Goal: Task Accomplishment & Management: Complete application form

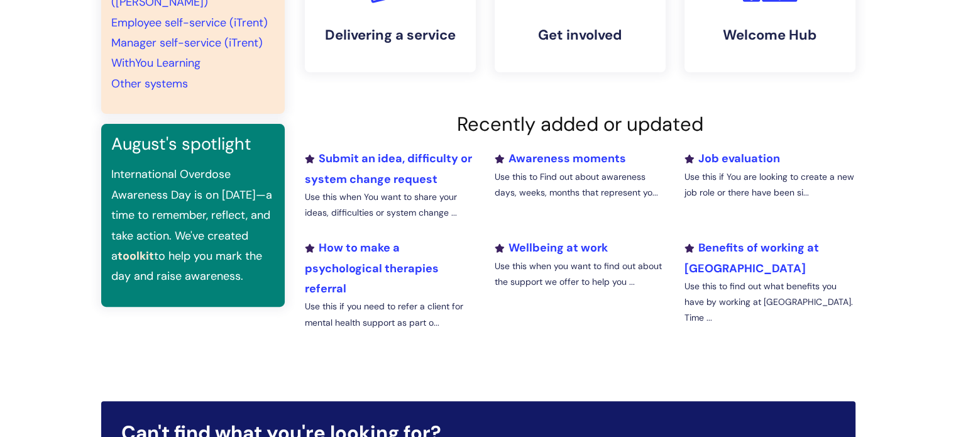
scroll to position [567, 0]
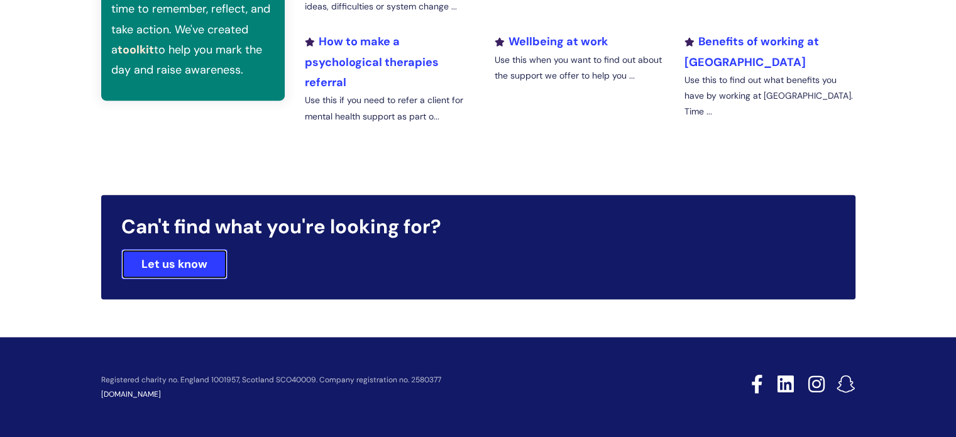
click at [178, 270] on link "Let us know" at bounding box center [174, 264] width 106 height 30
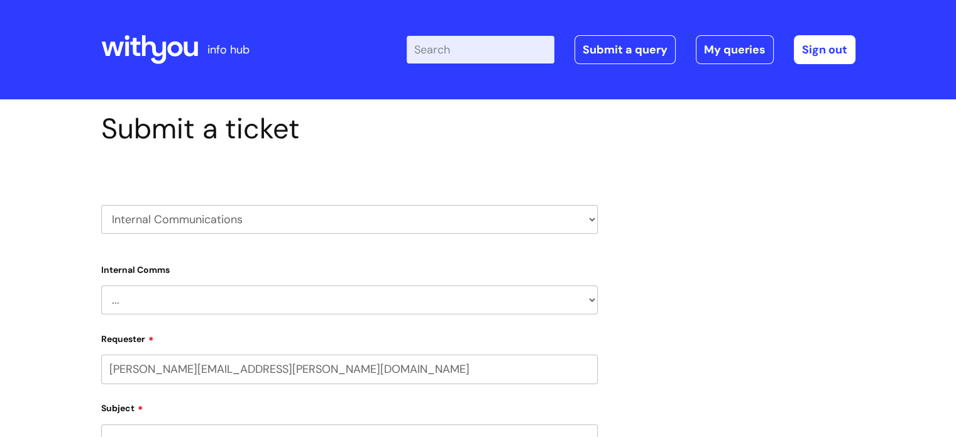
select select "80004418200"
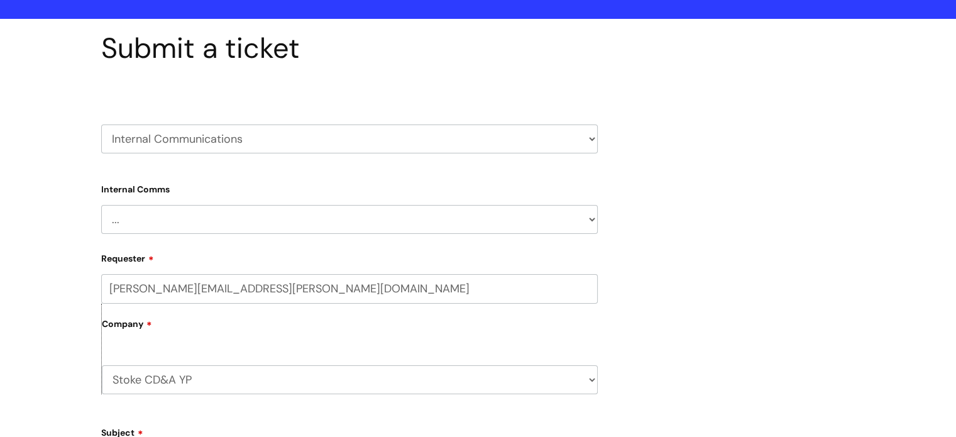
scroll to position [82, 0]
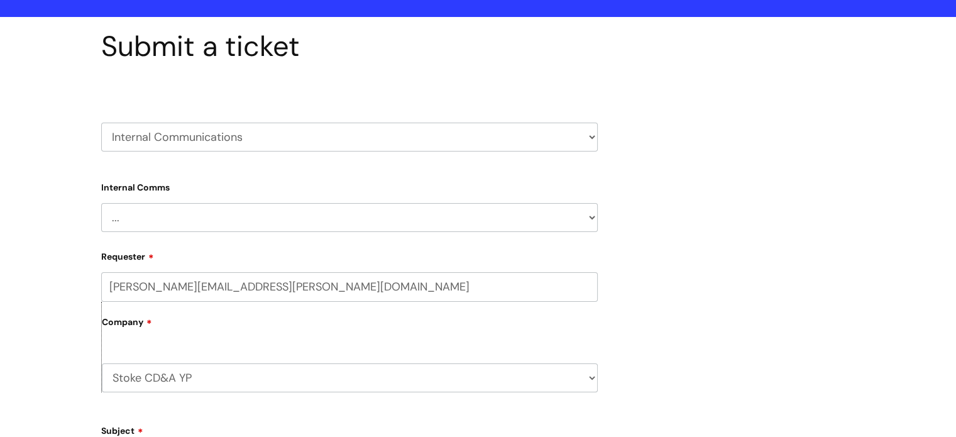
click at [156, 141] on select "HR / People IT and Support Clinical Drug Alerts Finance Accounts Data Support T…" at bounding box center [349, 137] width 497 height 29
select select "it_and_support"
click at [101, 123] on select "HR / People IT and Support Clinical Drug Alerts Finance Accounts Data Support T…" at bounding box center [349, 137] width 497 height 29
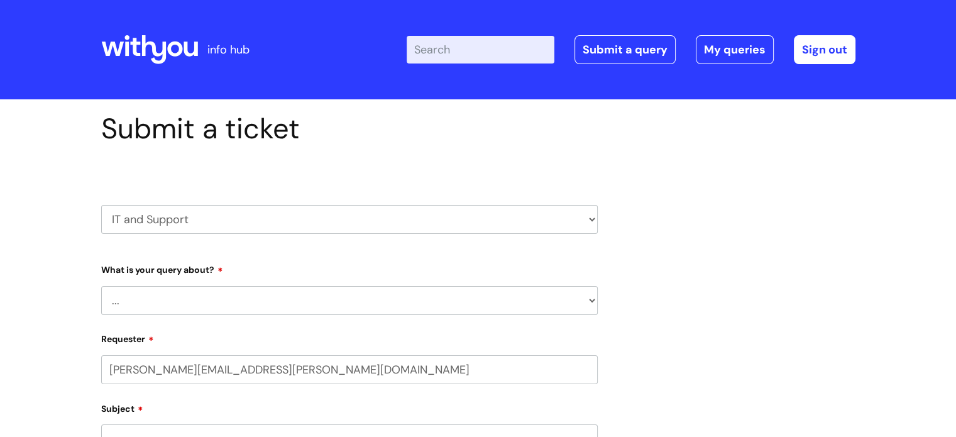
select select "80004418200"
click at [168, 302] on select "... Mobile Phone Reset & MFA Accounts, Starters and Leavers IT Hardware issue I…" at bounding box center [349, 300] width 497 height 29
select select "IT Hardware issue"
click at [101, 286] on select "... Mobile Phone Reset & MFA Accounts, Starters and Leavers IT Hardware issue I…" at bounding box center [349, 300] width 497 height 29
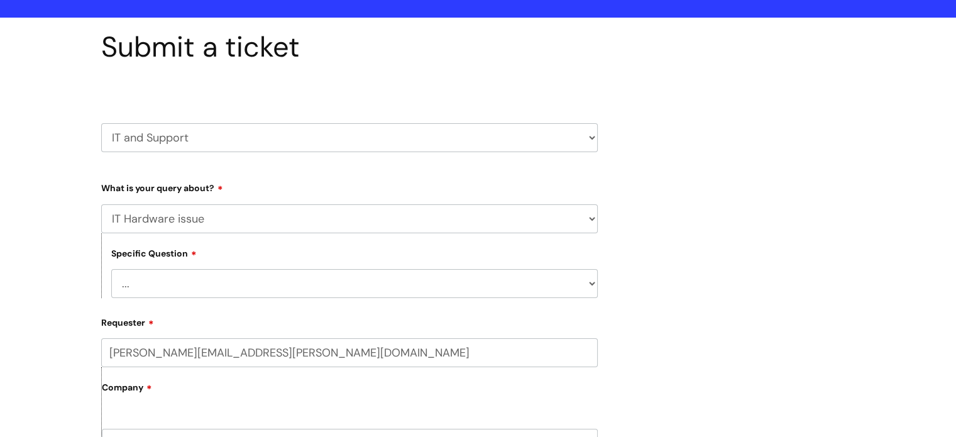
scroll to position [82, 0]
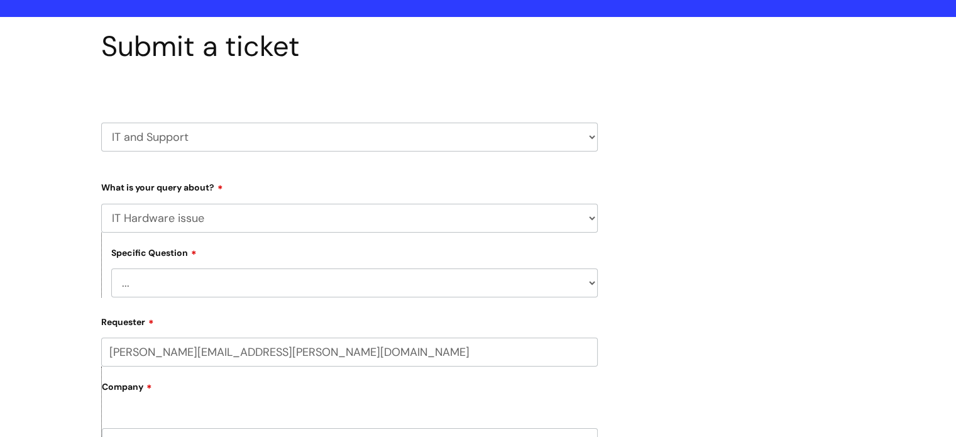
click at [158, 230] on select "... Mobile Phone Reset & MFA Accounts, Starters and Leavers IT Hardware issue I…" at bounding box center [349, 218] width 497 height 29
click at [200, 290] on select "... I need a new or replacement ... I’m waiting for new or replacement hardware…" at bounding box center [354, 282] width 487 height 29
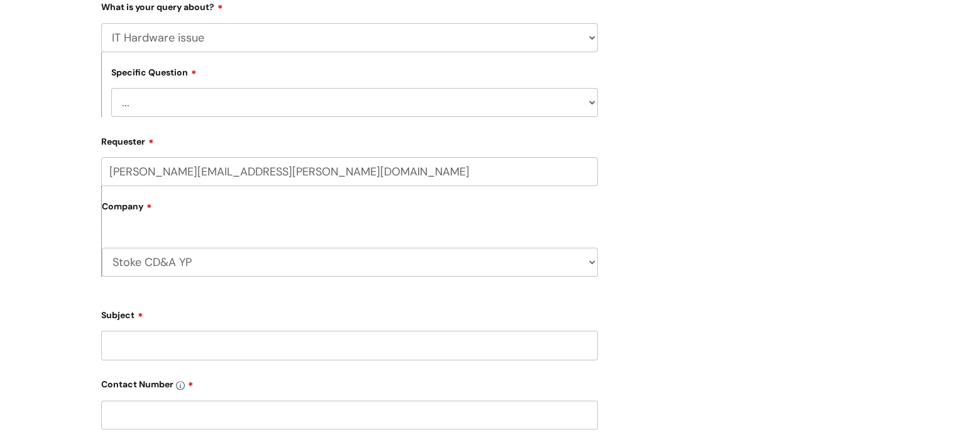
scroll to position [321, 0]
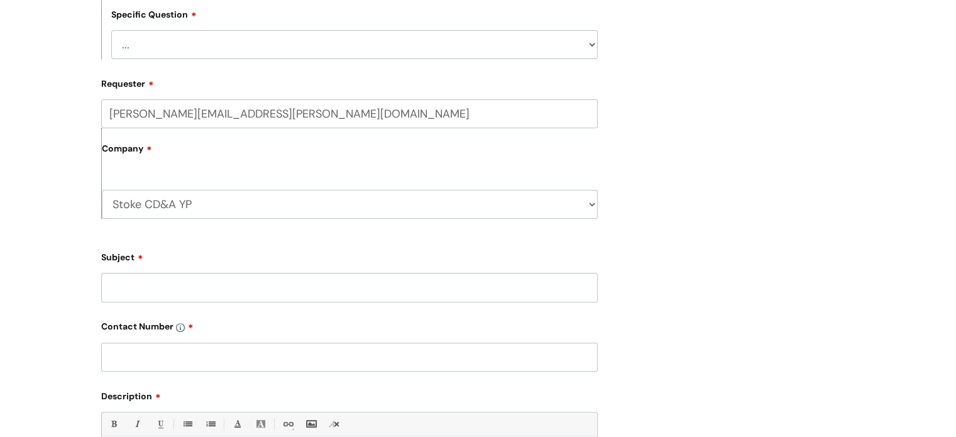
click at [146, 292] on input "Subject" at bounding box center [349, 287] width 497 height 29
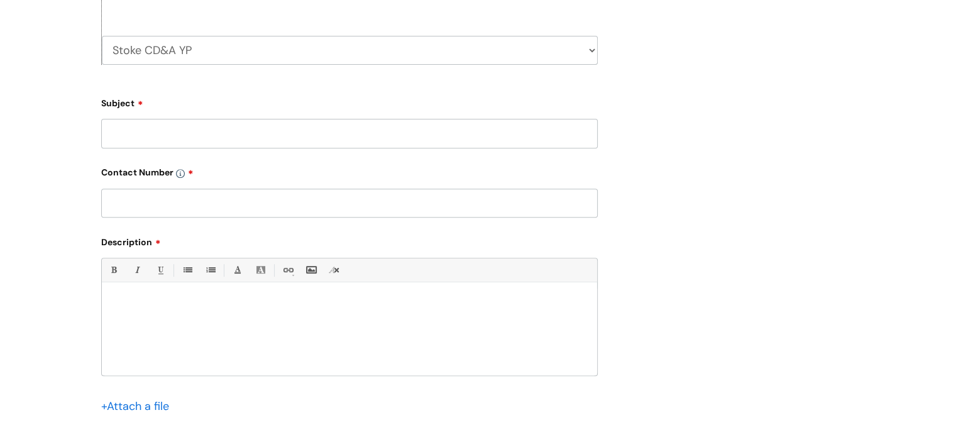
click at [163, 211] on input "text" at bounding box center [349, 203] width 497 height 29
type input "07912698933"
click at [140, 141] on input "Subject" at bounding box center [349, 133] width 497 height 29
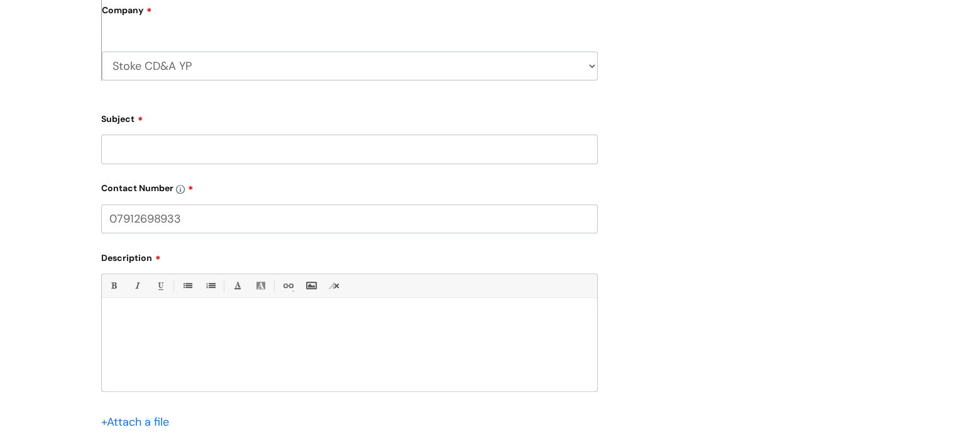
scroll to position [458, 0]
click at [148, 162] on input "Subject" at bounding box center [349, 150] width 497 height 29
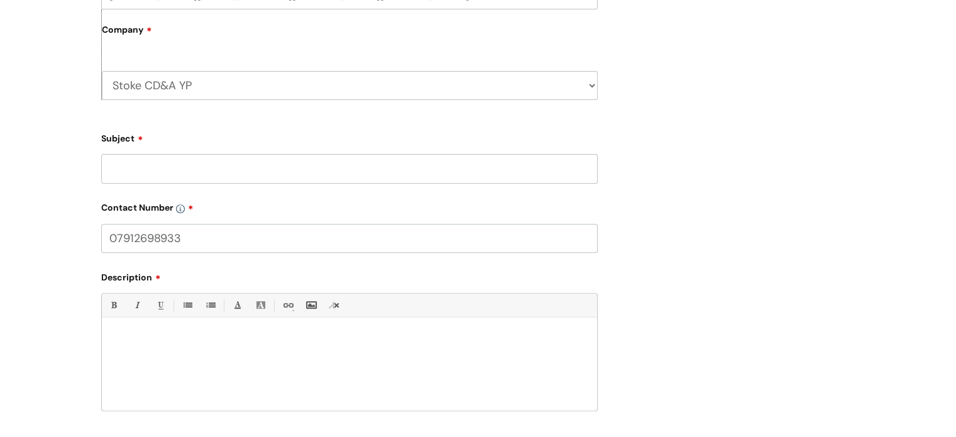
click at [169, 97] on select "Stoke CD&A YP WithYou Current Staff" at bounding box center [350, 85] width 496 height 29
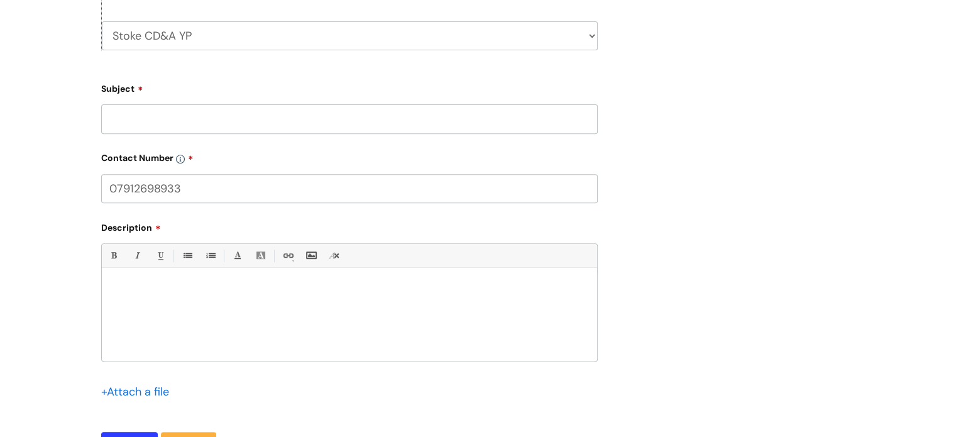
scroll to position [492, 0]
click at [32, 119] on div "Submit a ticket HR / People IT and Support Clinical Drug Alerts Finance Account…" at bounding box center [478, 69] width 956 height 923
click at [177, 128] on input "Subject" at bounding box center [349, 116] width 497 height 29
type input "C"
type input "S"
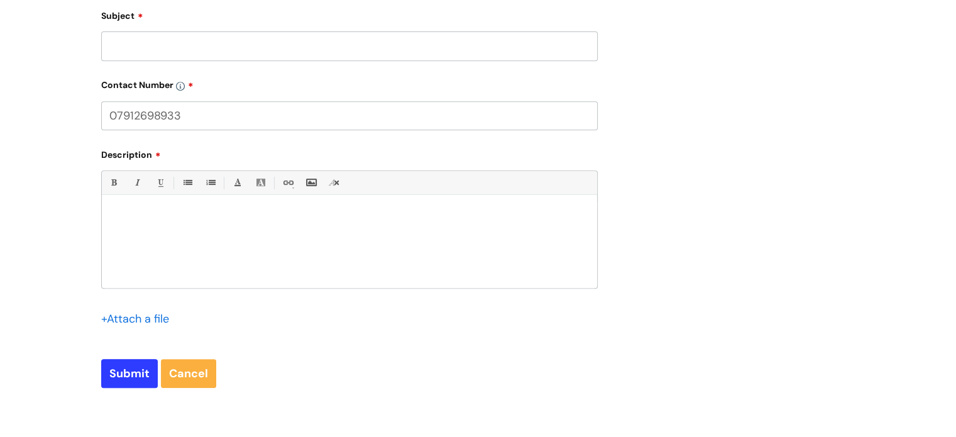
scroll to position [560, 0]
click at [132, 48] on input "Subject" at bounding box center [349, 47] width 497 height 29
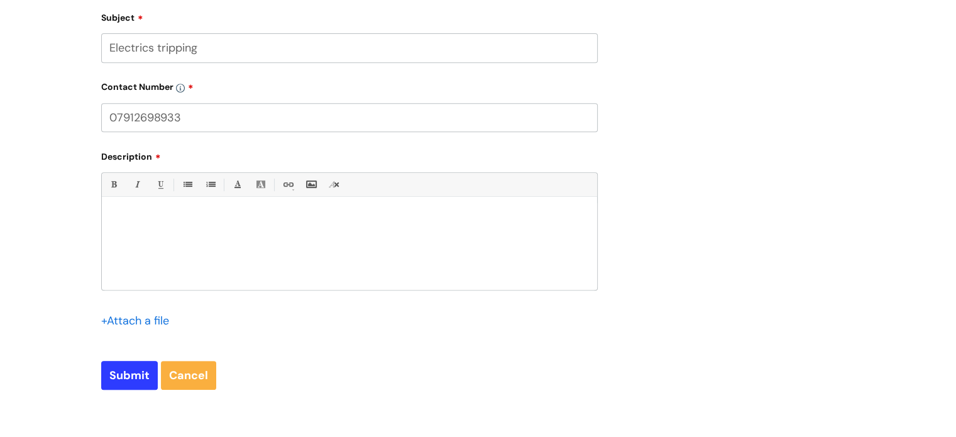
type input "Electrics tripping"
click at [207, 213] on p at bounding box center [349, 217] width 477 height 11
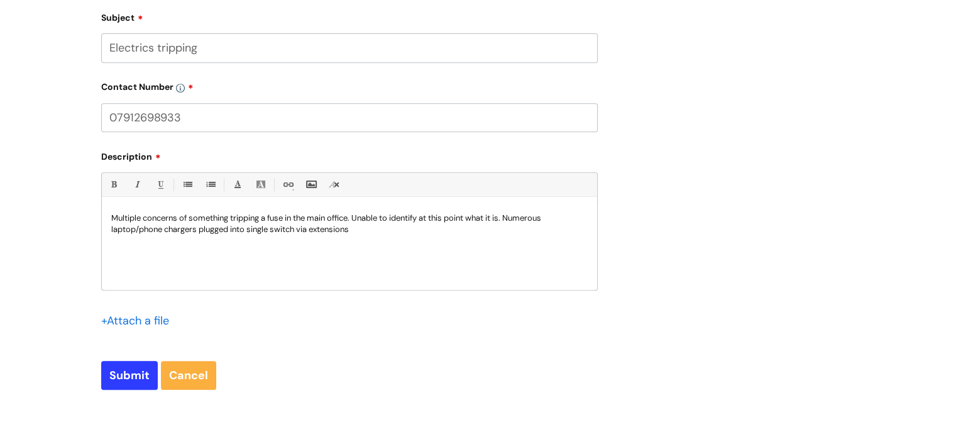
click at [282, 229] on p "Multiple concerns of something tripping a fuse in the main office. Unable to id…" at bounding box center [349, 223] width 477 height 23
click at [124, 364] on input "Submit" at bounding box center [129, 375] width 57 height 29
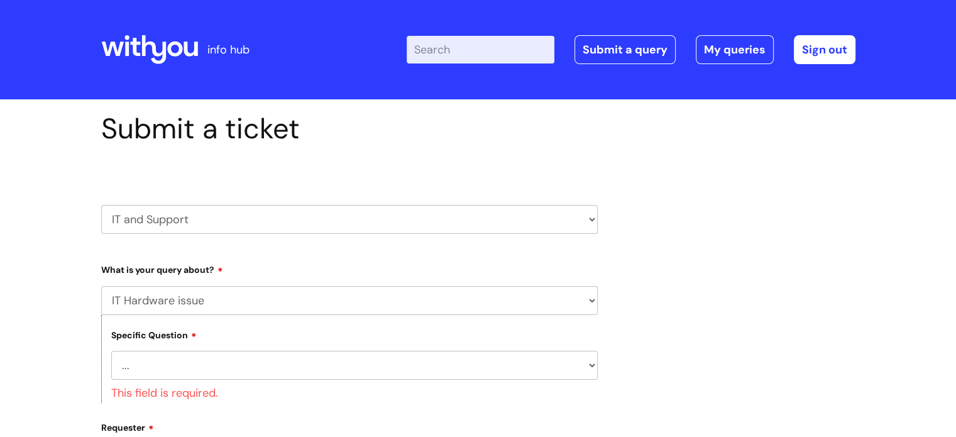
scroll to position [58, 0]
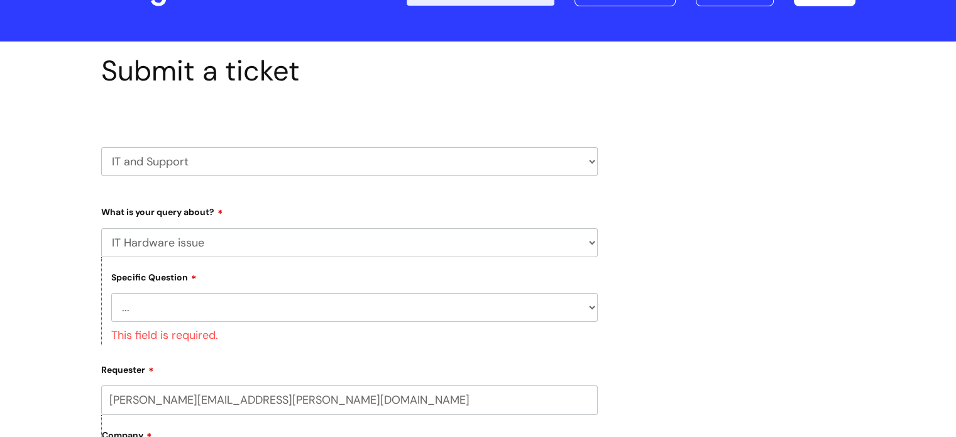
click at [163, 325] on div "This field is required." at bounding box center [354, 333] width 487 height 23
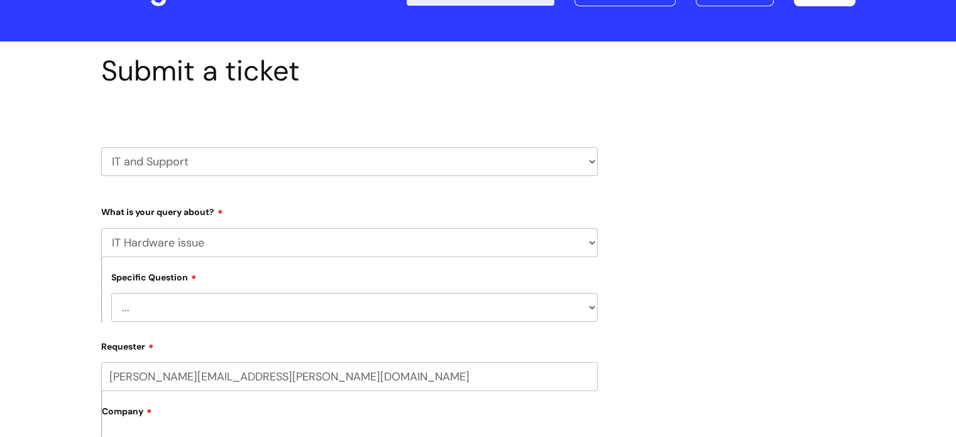
click at [138, 304] on select "... I need a new or replacement ... I’m waiting for new or replacement hardware…" at bounding box center [354, 307] width 487 height 29
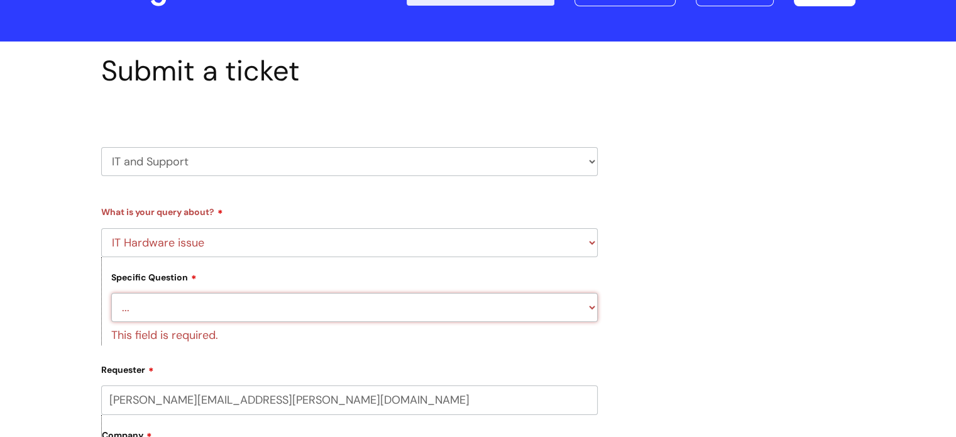
click at [232, 320] on select "... I need a new or replacement ... I’m waiting for new or replacement hardware…" at bounding box center [354, 307] width 487 height 29
click at [201, 311] on select "... I need a new or replacement ... I’m waiting for new or replacement hardware…" at bounding box center [354, 307] width 487 height 29
select select "Problems with IT equipment in a With You office"
click at [111, 293] on select "... I need a new or replacement ... I’m waiting for new or replacement hardware…" at bounding box center [354, 307] width 487 height 29
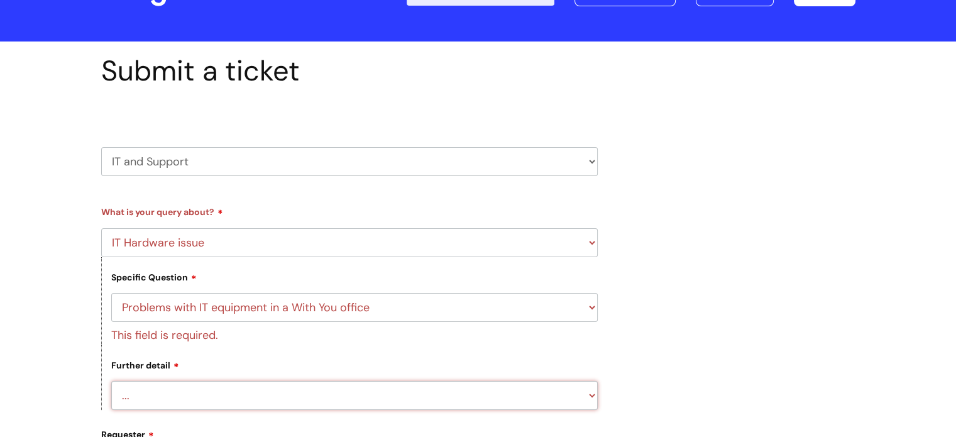
click at [191, 387] on select "... We’ve no internet in our WithYou office We’ve no phones in our WithYou offi…" at bounding box center [354, 395] width 487 height 29
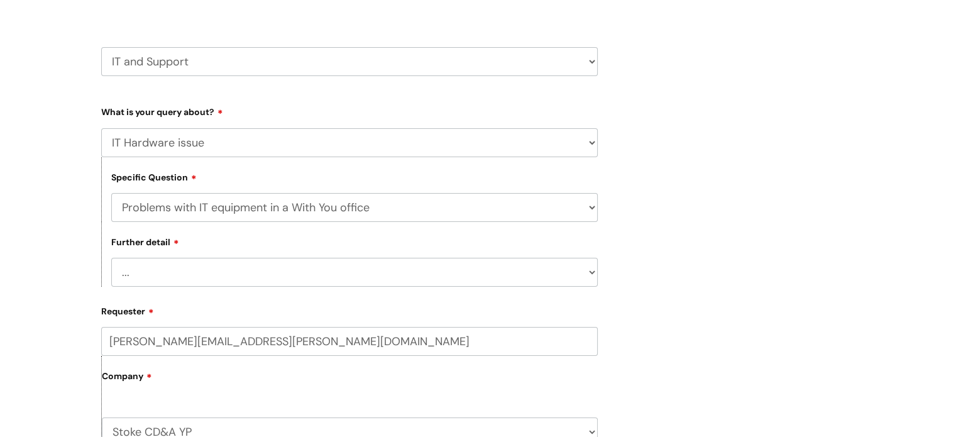
scroll to position [158, 0]
click at [160, 278] on select "... We’ve no internet in our WithYou office We’ve no phones in our WithYou offi…" at bounding box center [354, 271] width 487 height 29
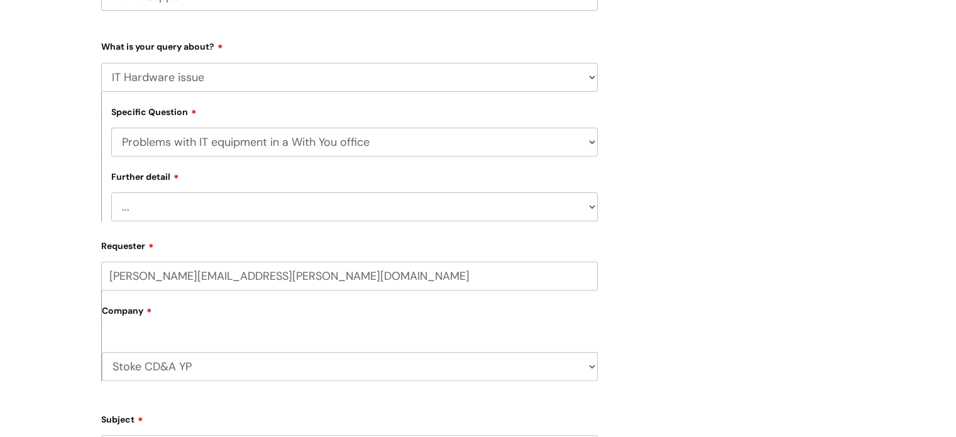
scroll to position [239, 0]
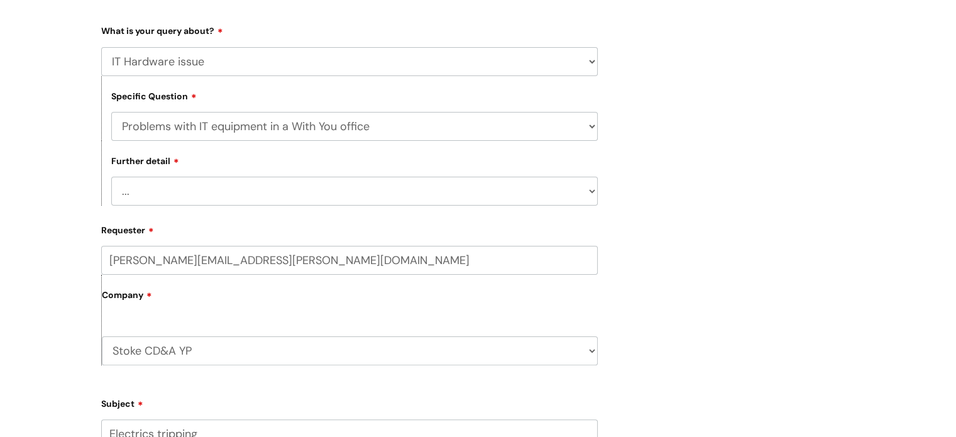
click at [194, 190] on select "... We’ve no internet in our WithYou office We’ve no phones in our WithYou offi…" at bounding box center [354, 191] width 487 height 29
select select "Something else"
click at [111, 177] on select "... We’ve no internet in our WithYou office We’ve no phones in our WithYou offi…" at bounding box center [354, 191] width 487 height 29
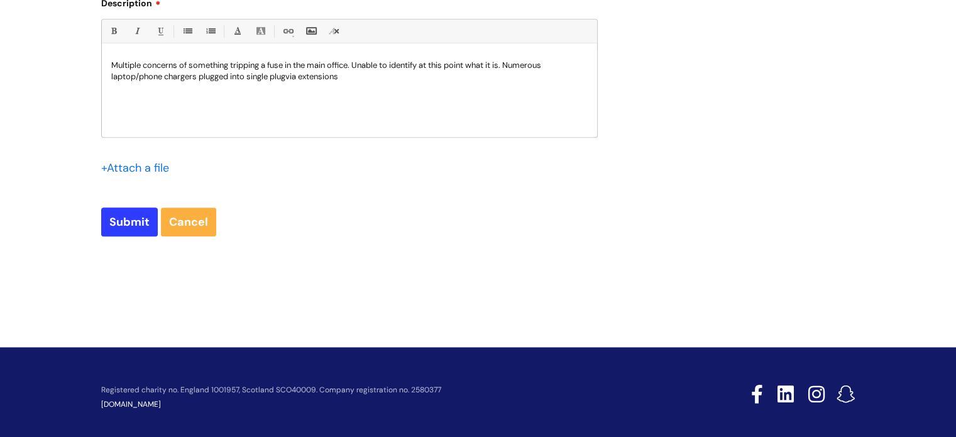
scroll to position [781, 0]
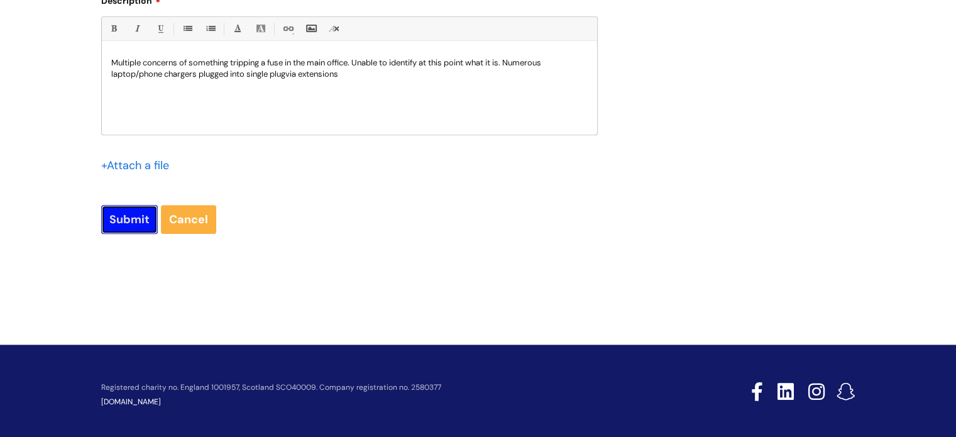
click at [124, 223] on input "Submit" at bounding box center [129, 219] width 57 height 29
type input "Please Wait..."
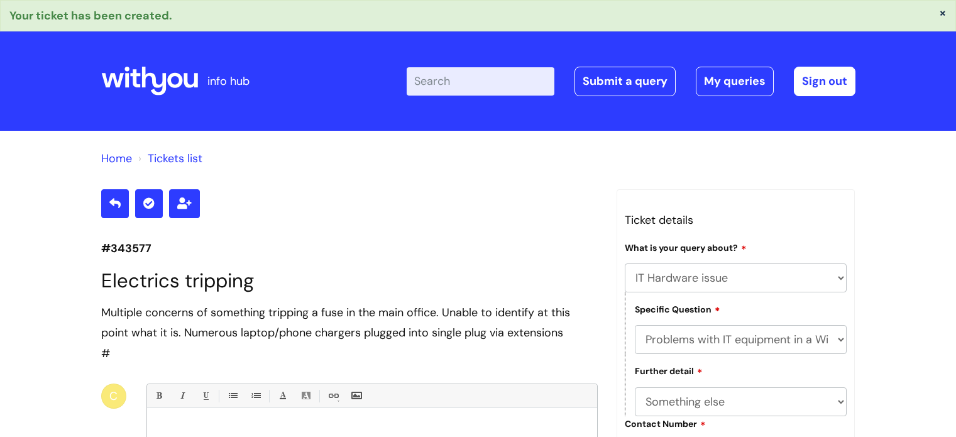
select select "IT Hardware issue"
select select "Problems with IT equipment in a With You office"
select select "Something else"
